Goal: Task Accomplishment & Management: Use online tool/utility

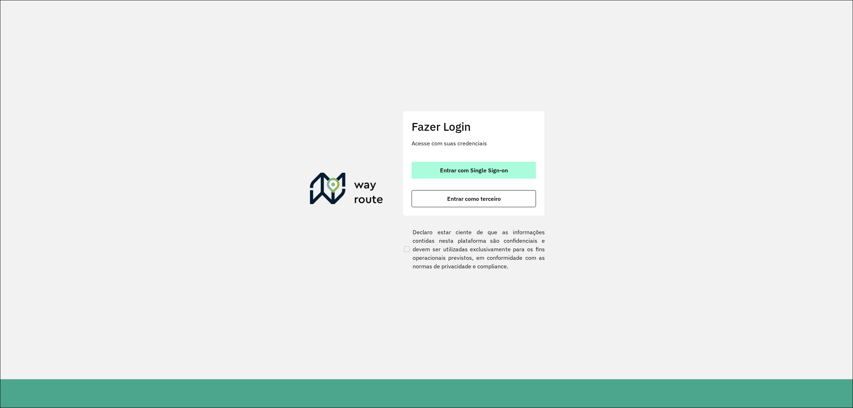
click at [469, 178] on button "Entrar com Single Sign-on" at bounding box center [474, 170] width 124 height 17
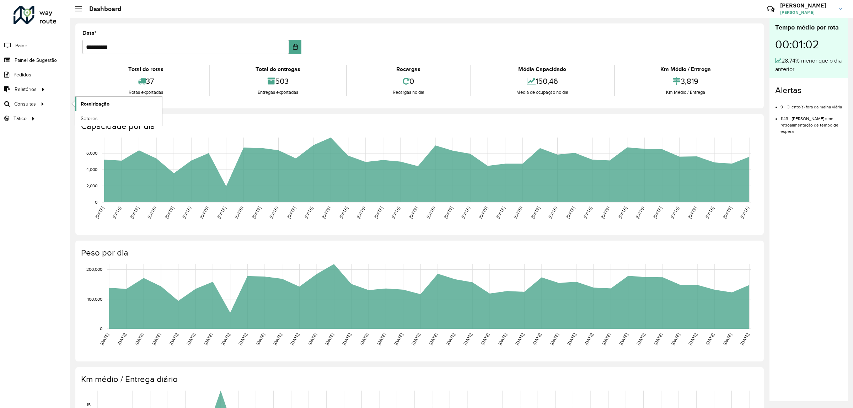
click at [89, 106] on span "Roteirização" at bounding box center [95, 103] width 29 height 7
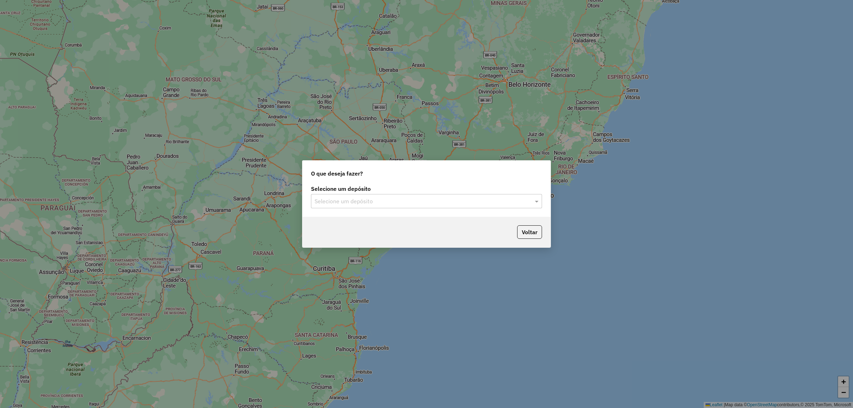
click at [341, 213] on div "Selecione um depósito Selecione um depósito" at bounding box center [427, 199] width 248 height 33
click at [342, 205] on div "Selecione um depósito" at bounding box center [426, 201] width 231 height 14
click at [338, 217] on div "CDD Norte" at bounding box center [426, 222] width 230 height 12
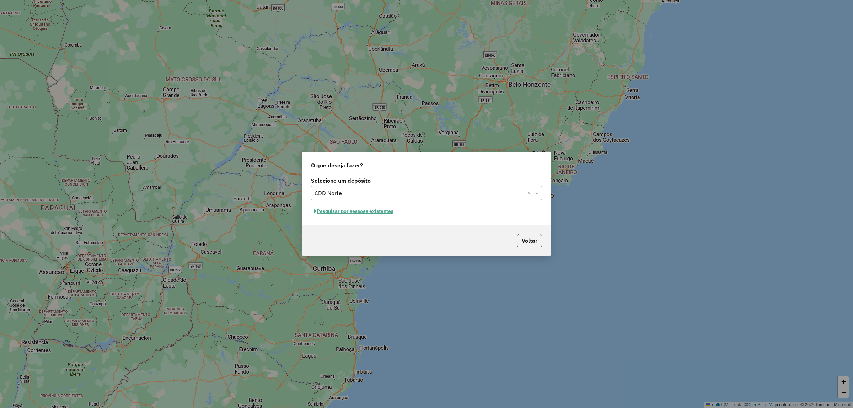
click at [356, 210] on button "Pesquisar por sessões existentes" at bounding box center [354, 211] width 86 height 11
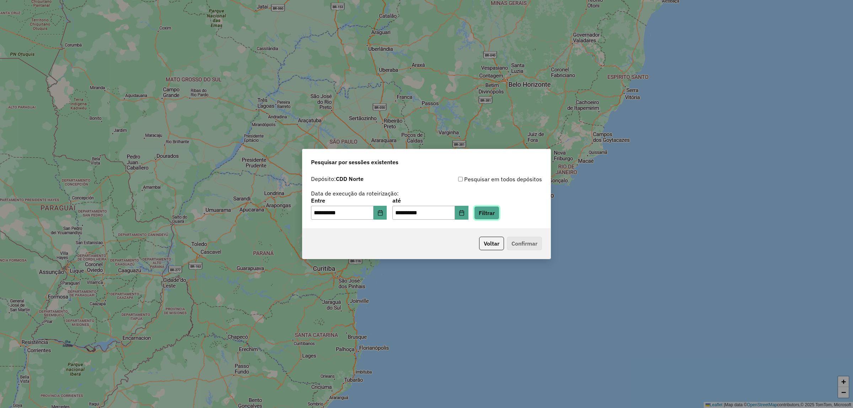
click at [500, 212] on button "Filtrar" at bounding box center [486, 213] width 25 height 14
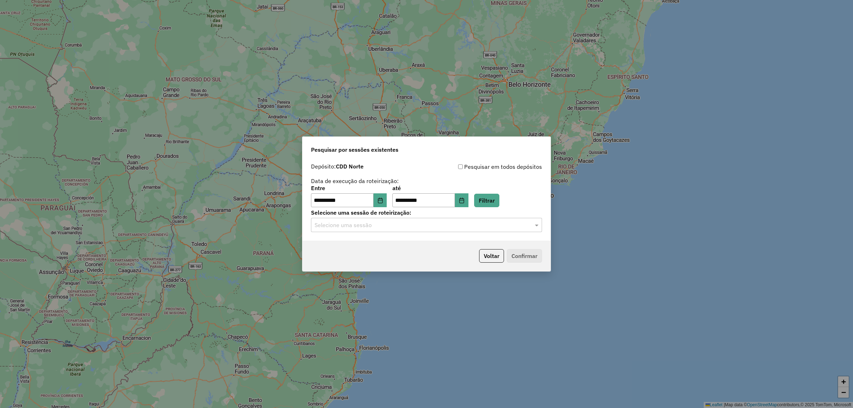
click at [456, 223] on input "text" at bounding box center [420, 225] width 210 height 9
click at [378, 249] on div "1229270 - 13/08/2025 20:18" at bounding box center [426, 246] width 230 height 12
click at [538, 254] on button "Confirmar" at bounding box center [524, 256] width 35 height 14
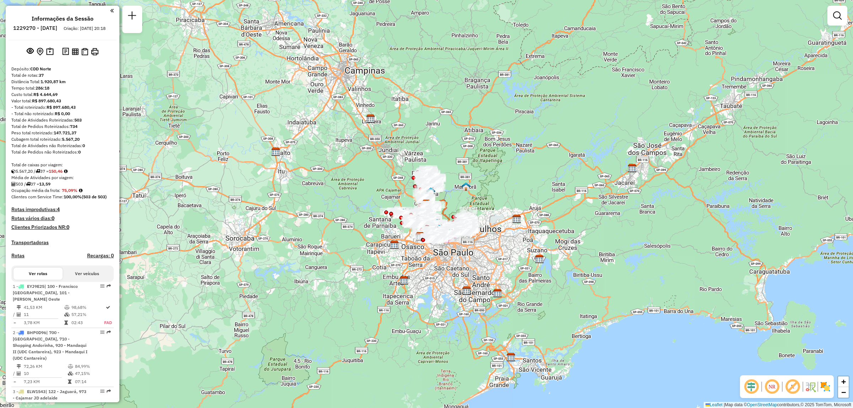
scroll to position [1073, 0]
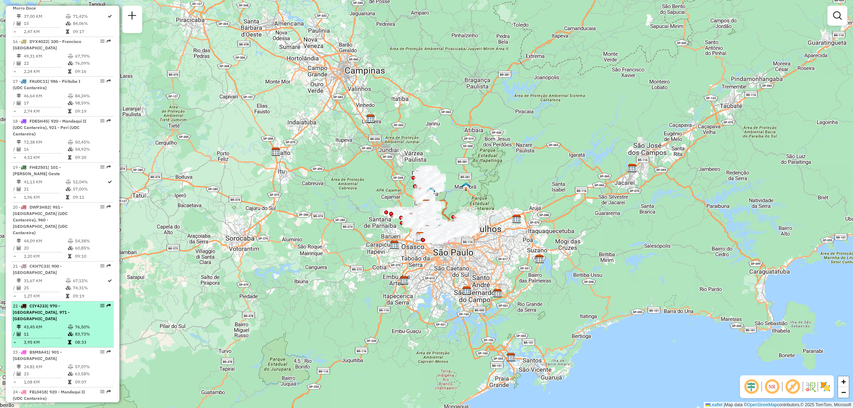
click at [107, 304] on em at bounding box center [109, 306] width 4 height 4
select select "**********"
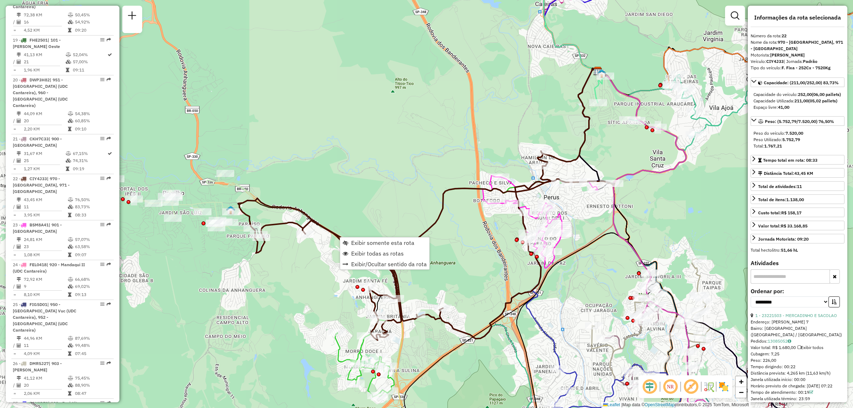
scroll to position [1266, 0]
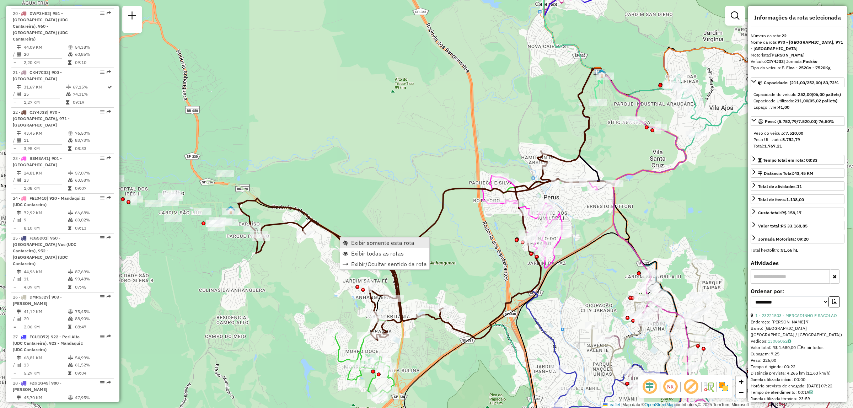
click at [351, 242] on link "Exibir somente esta rota" at bounding box center [384, 242] width 89 height 11
